Goal: Task Accomplishment & Management: Manage account settings

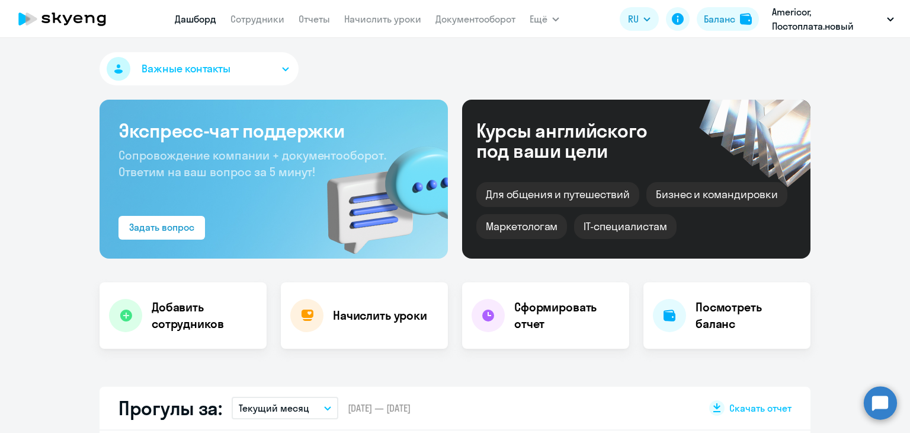
select select "30"
click at [370, 24] on link "Начислить уроки" at bounding box center [382, 19] width 77 height 12
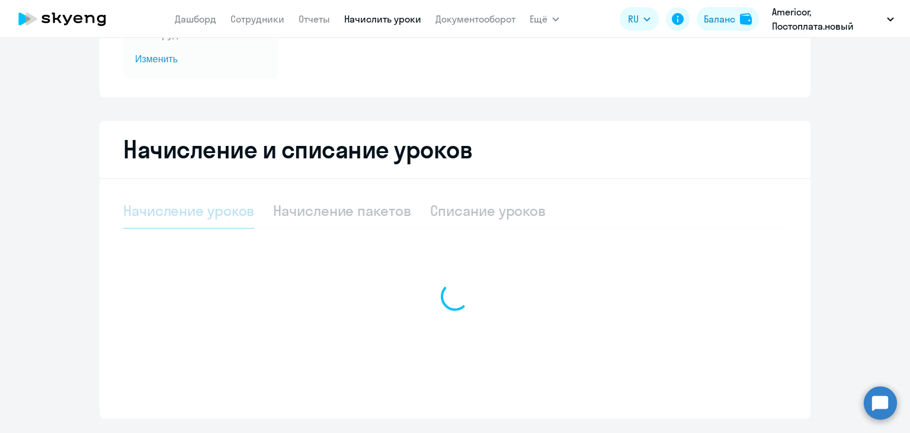
select select "10"
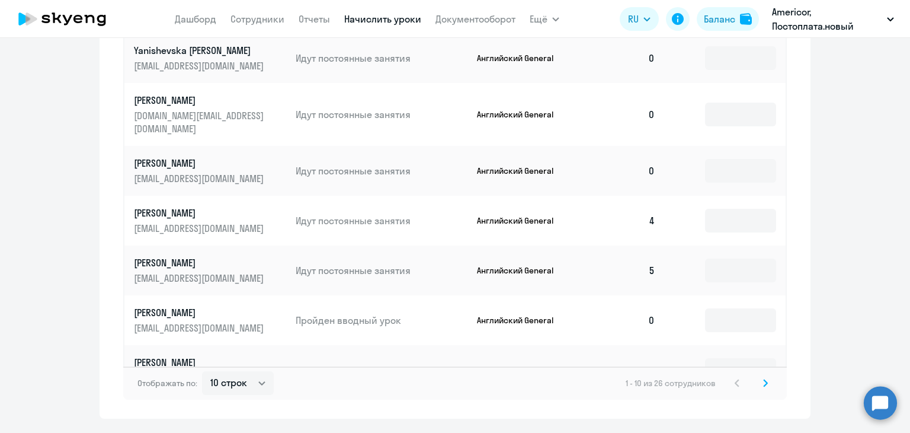
scroll to position [733, 0]
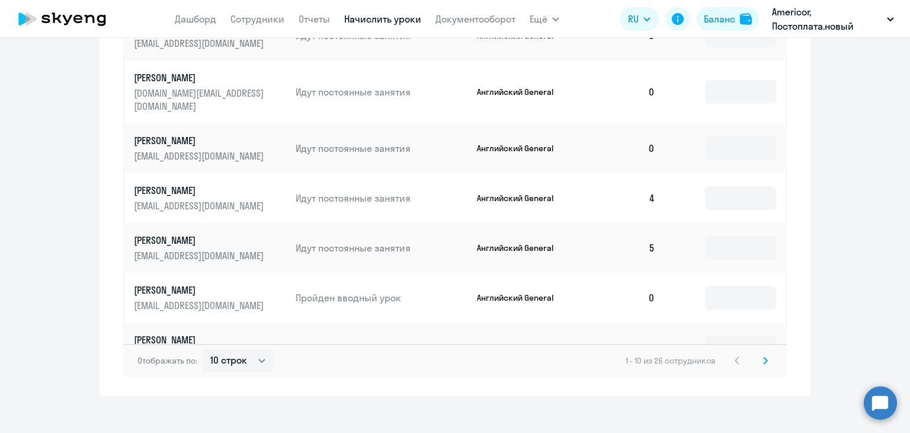
click at [763, 356] on icon at bounding box center [765, 360] width 5 height 8
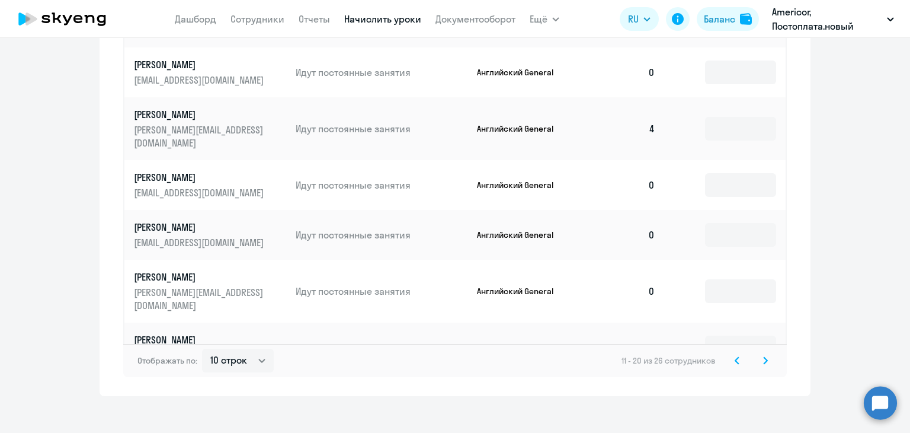
click at [758, 353] on svg-icon at bounding box center [765, 360] width 14 height 14
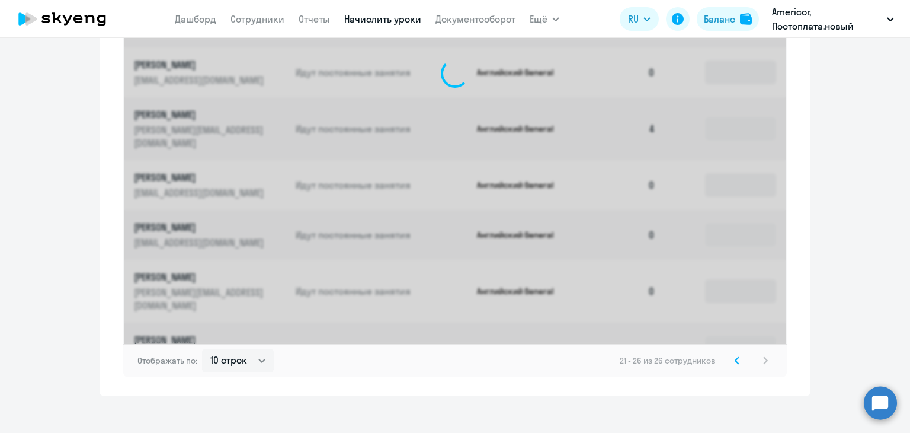
scroll to position [534, 0]
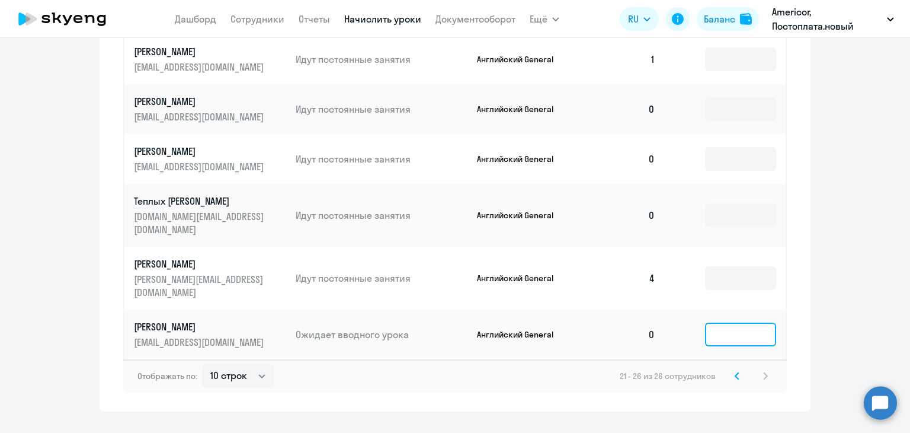
click at [723, 322] on input at bounding box center [740, 334] width 71 height 24
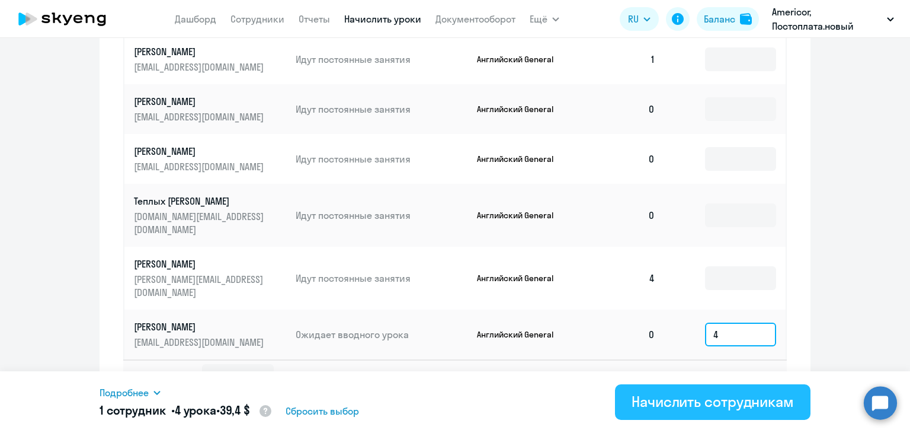
type input "4"
click at [729, 396] on div "Начислить сотрудникам" at bounding box center [713, 401] width 162 height 19
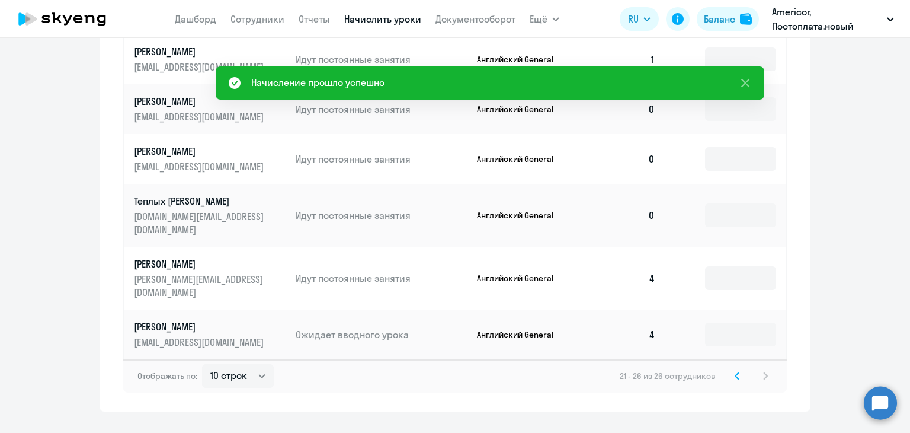
click at [735, 371] on icon at bounding box center [737, 375] width 5 height 8
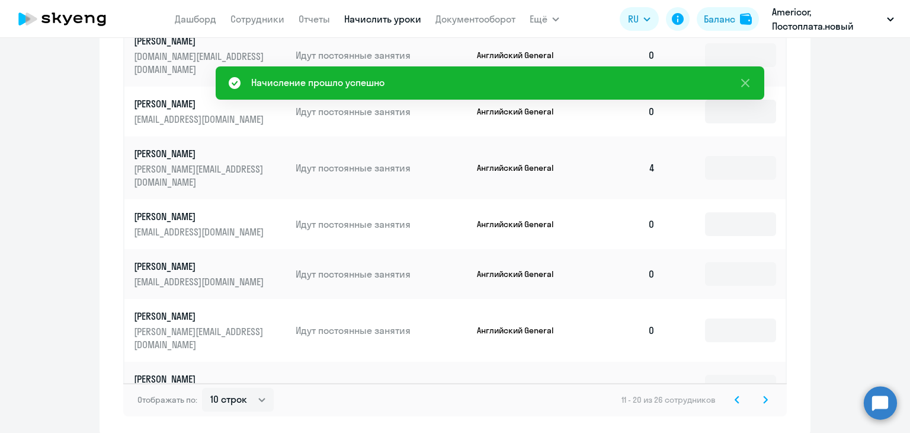
scroll to position [733, 0]
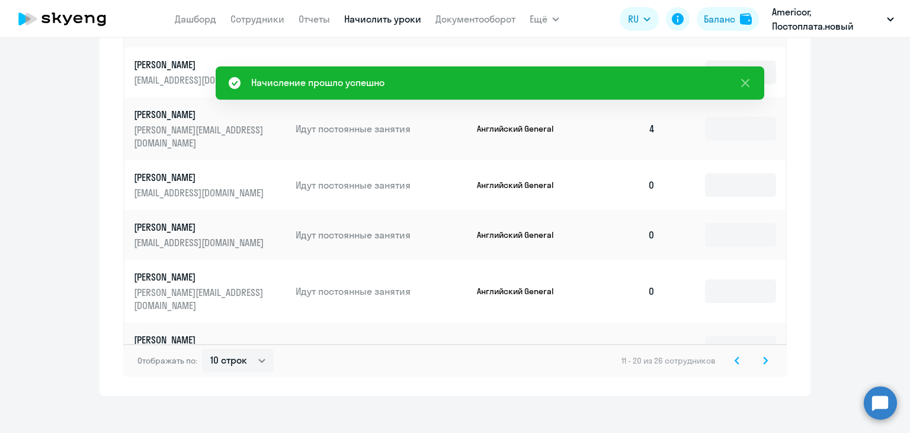
click at [730, 354] on svg-icon at bounding box center [737, 360] width 14 height 14
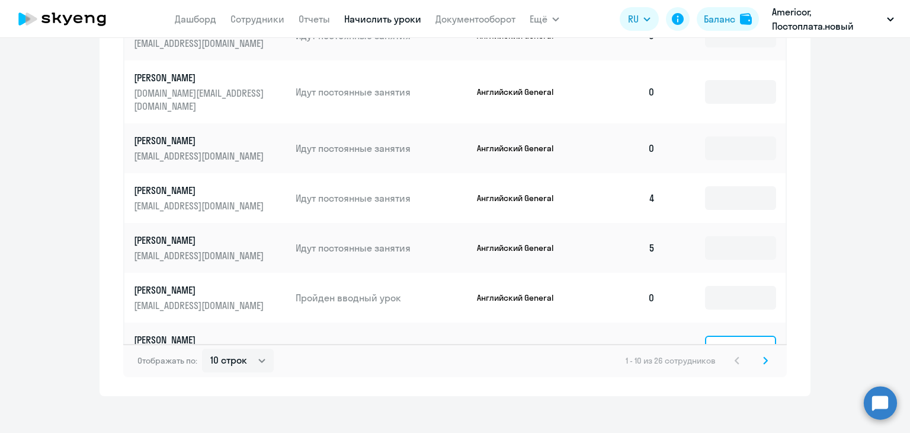
click at [717, 335] on input at bounding box center [740, 347] width 71 height 24
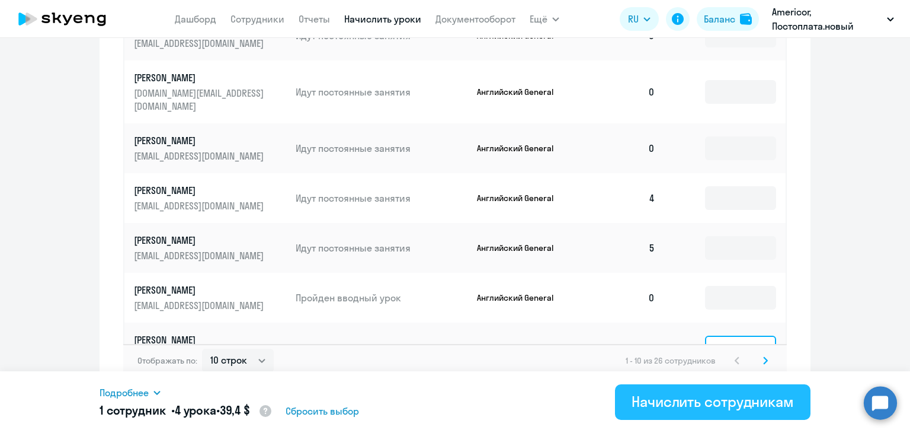
type input "4"
click at [687, 399] on div "Начислить сотрудникам" at bounding box center [713, 401] width 162 height 19
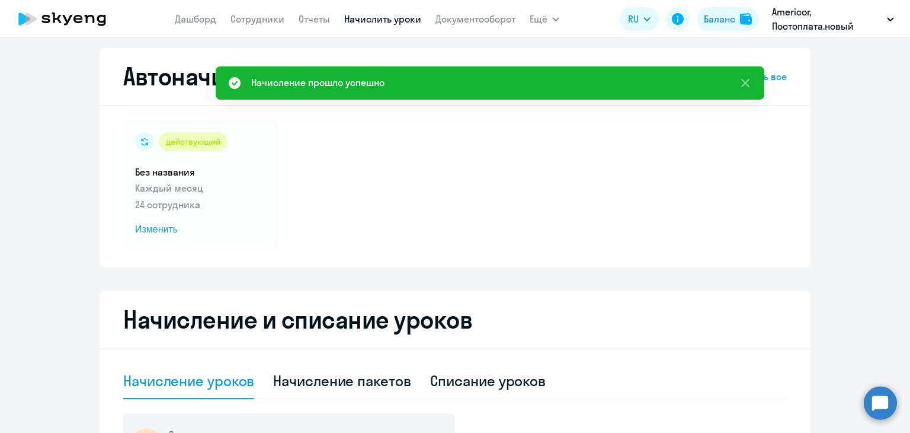
scroll to position [0, 0]
